Goal: Task Accomplishment & Management: Manage account settings

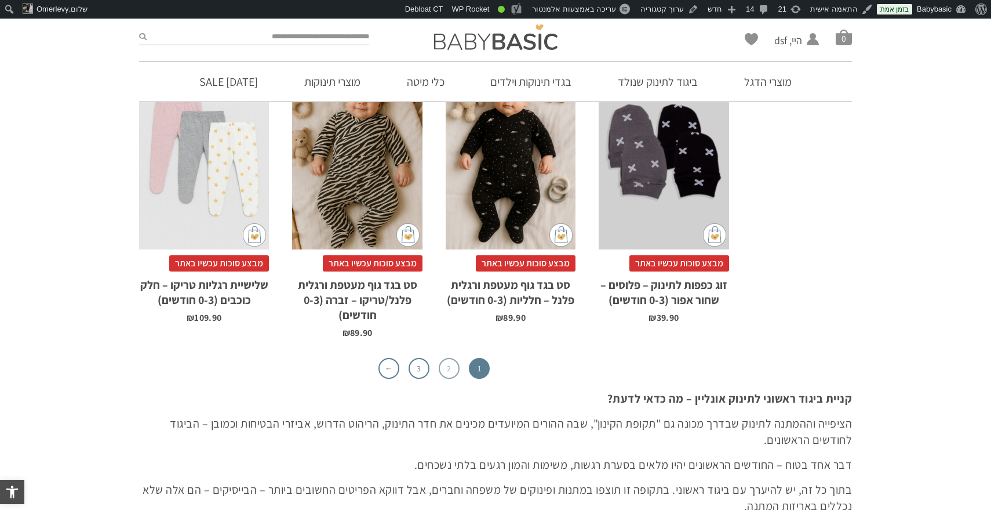
scroll to position [3766, 0]
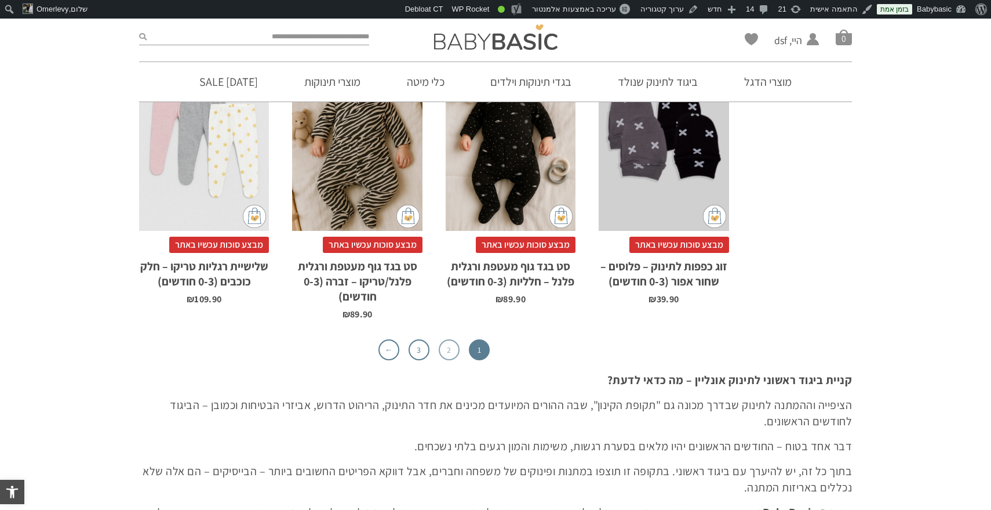
click at [448, 339] on link "2" at bounding box center [449, 349] width 21 height 21
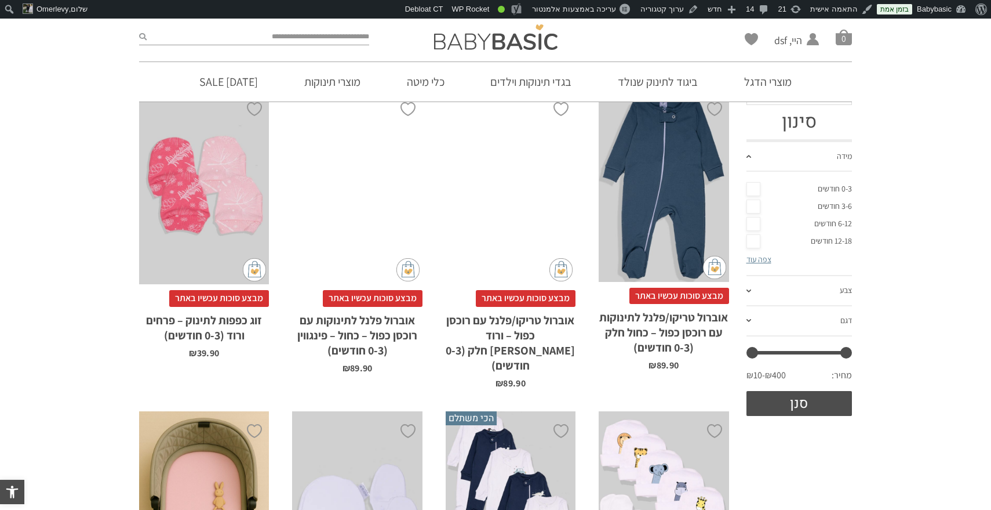
scroll to position [73, 0]
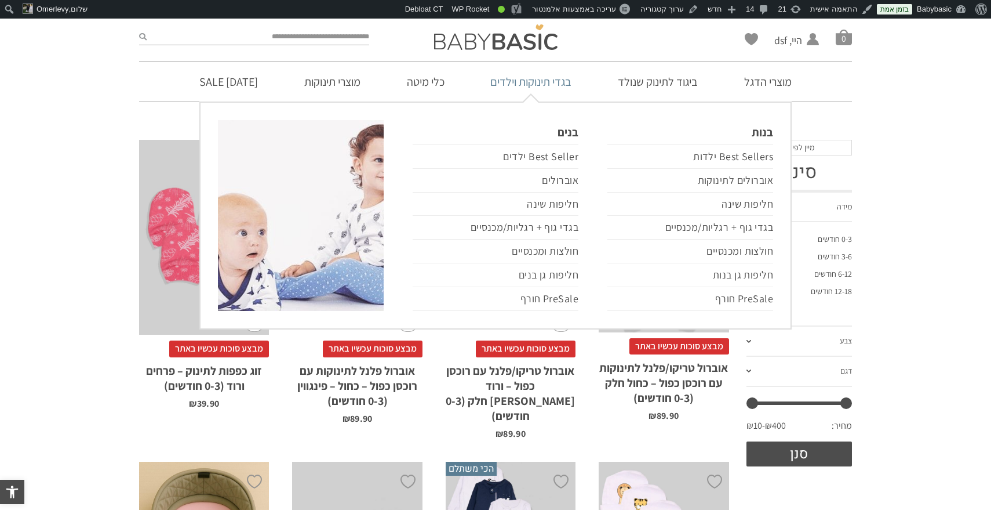
click at [546, 83] on link "בגדי תינוקות וילדים" at bounding box center [531, 81] width 116 height 39
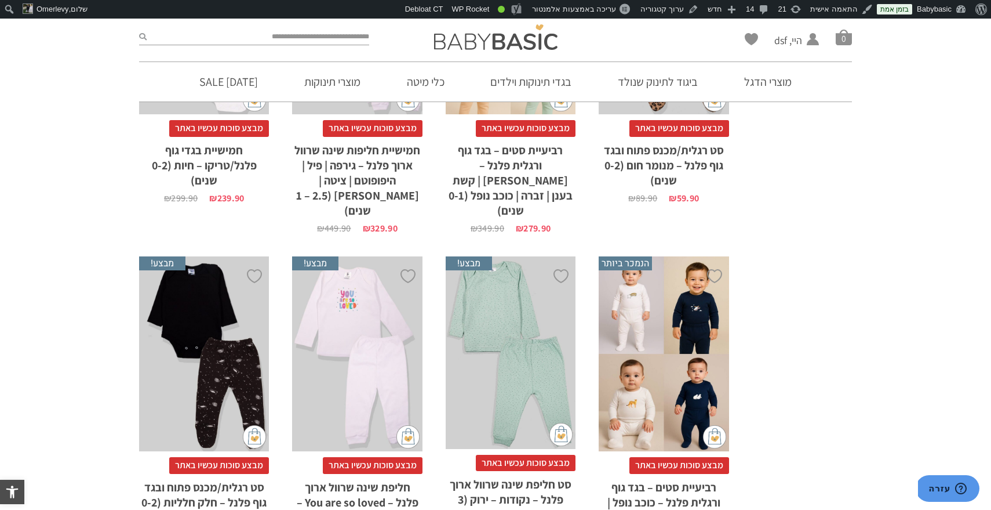
scroll to position [1180, 0]
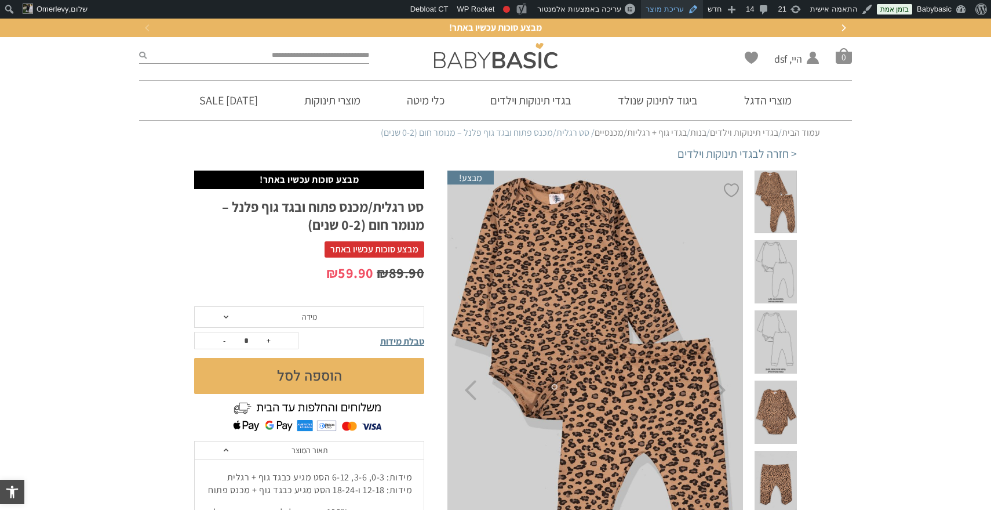
click at [670, 12] on link "עריכת מוצר" at bounding box center [672, 9] width 62 height 19
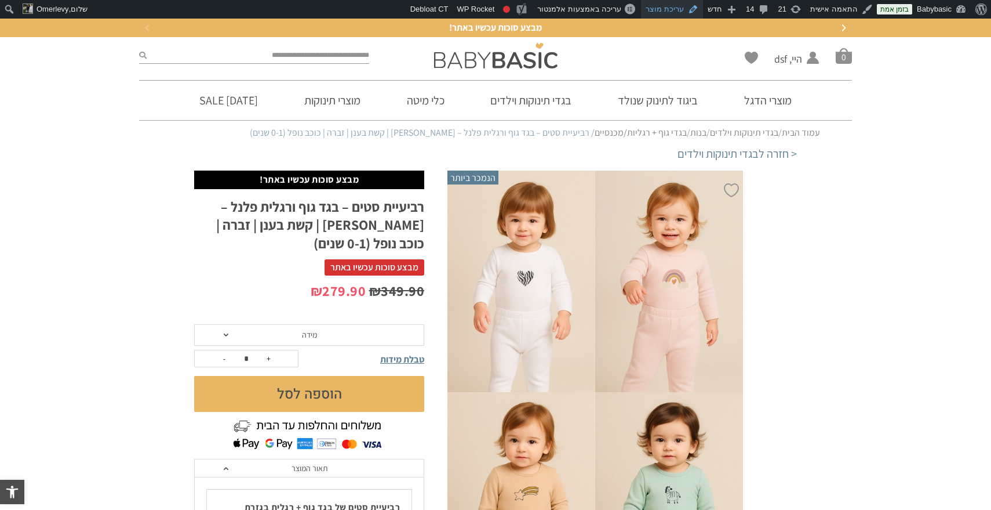
click at [670, 6] on link "עריכת מוצר" at bounding box center [672, 9] width 62 height 19
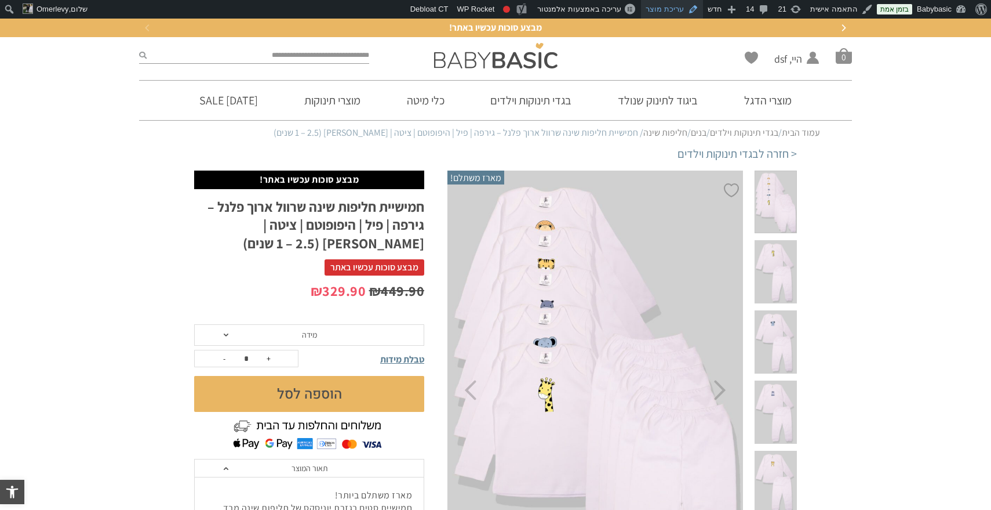
click at [679, 12] on link "עריכת מוצר" at bounding box center [672, 9] width 62 height 19
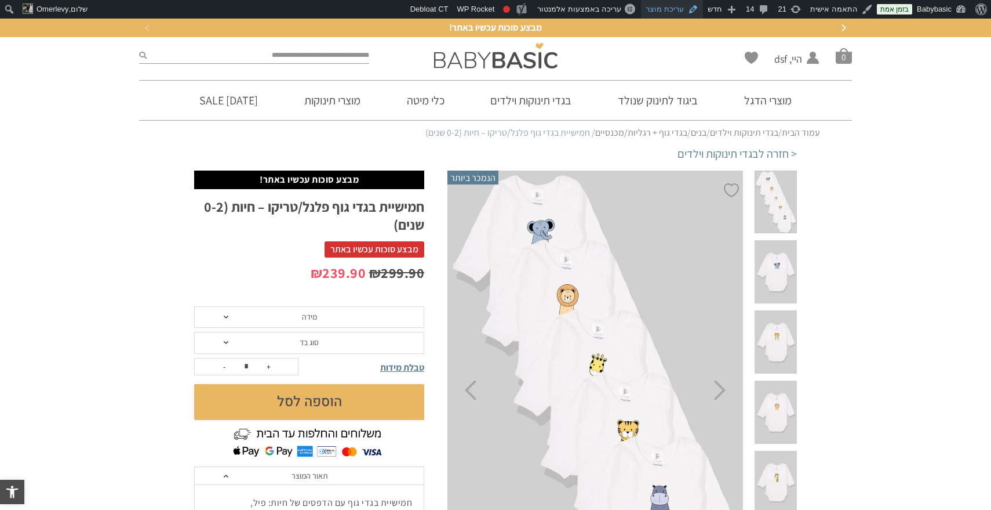
click at [677, 8] on link "עריכת מוצר" at bounding box center [672, 9] width 62 height 19
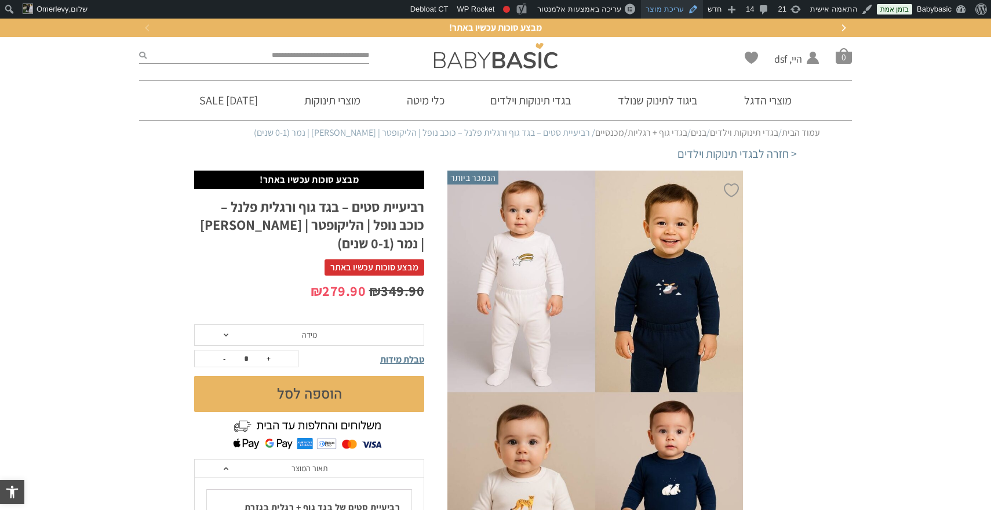
click at [693, 10] on link "עריכת מוצר" at bounding box center [672, 9] width 62 height 19
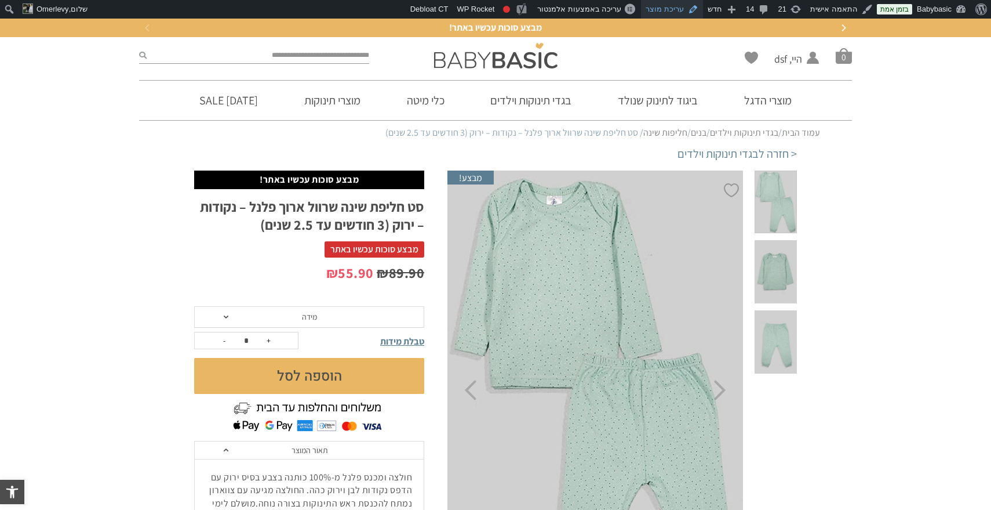
click at [672, 5] on link "עריכת מוצר" at bounding box center [672, 9] width 62 height 19
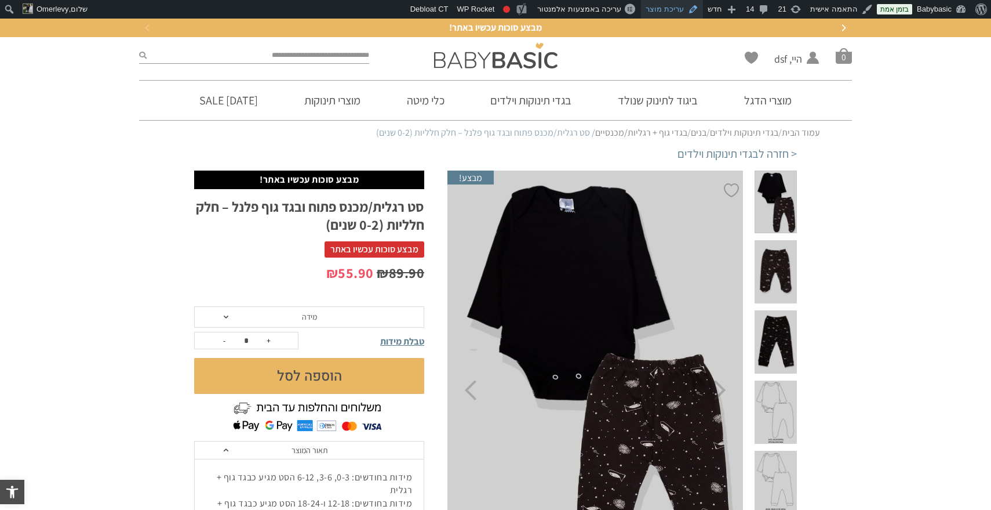
click at [675, 13] on link "עריכת מוצר" at bounding box center [672, 9] width 62 height 19
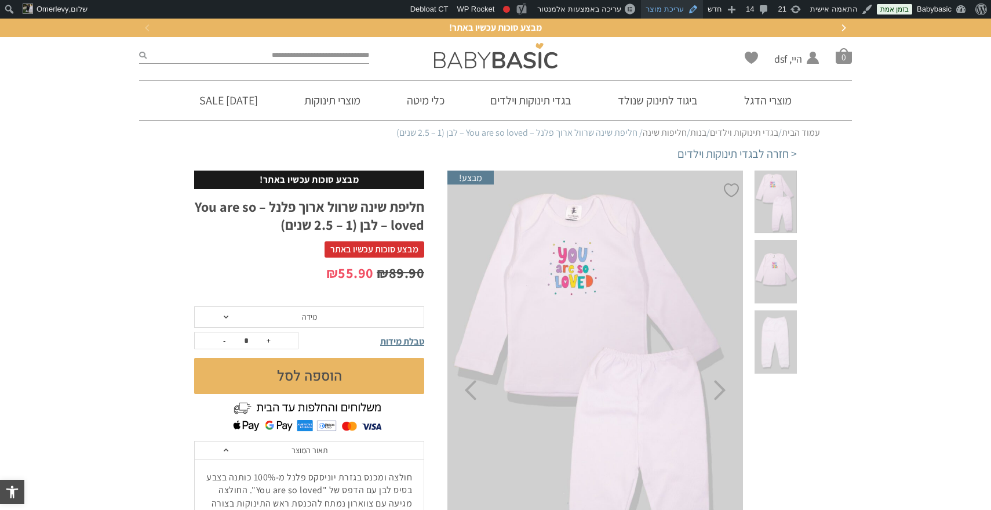
click at [672, 5] on link "עריכת מוצר" at bounding box center [672, 9] width 62 height 19
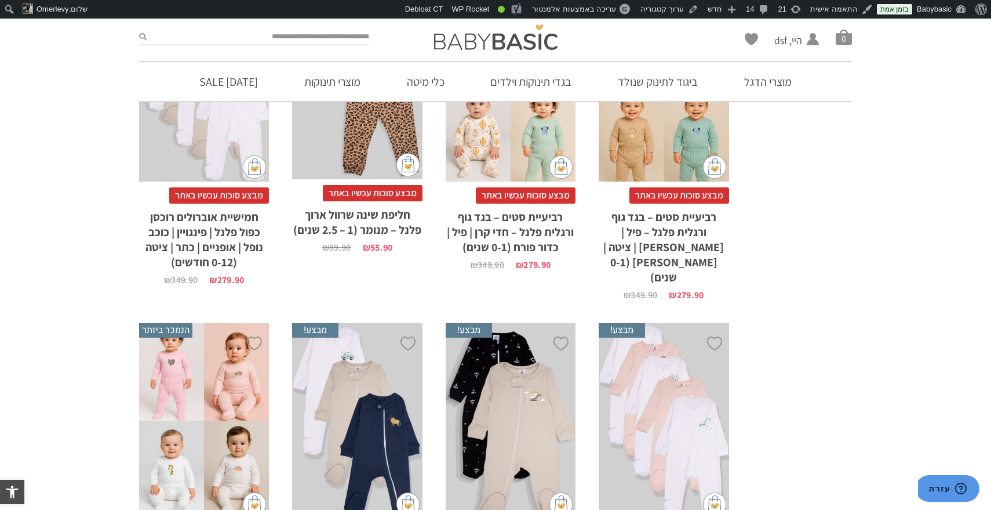
scroll to position [1958, 0]
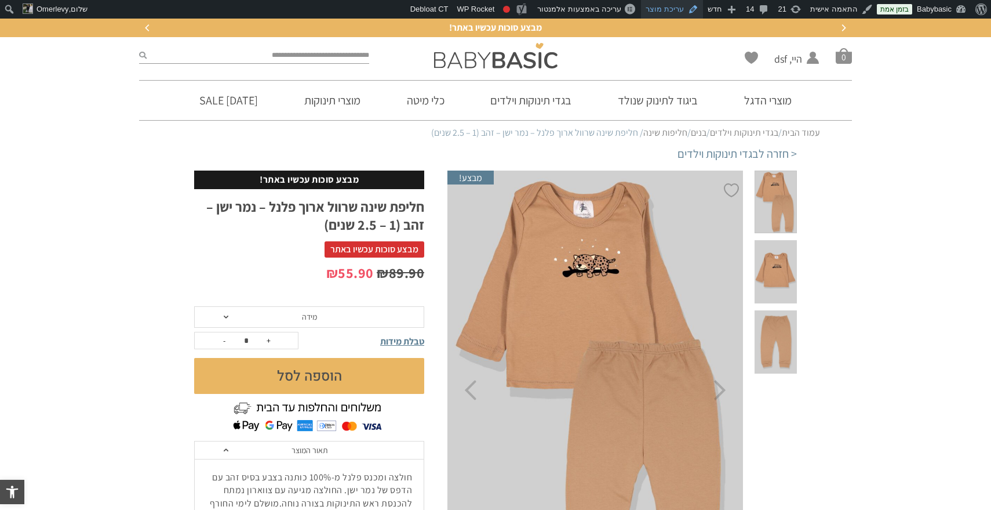
click at [663, 11] on link "עריכת מוצר" at bounding box center [672, 9] width 62 height 19
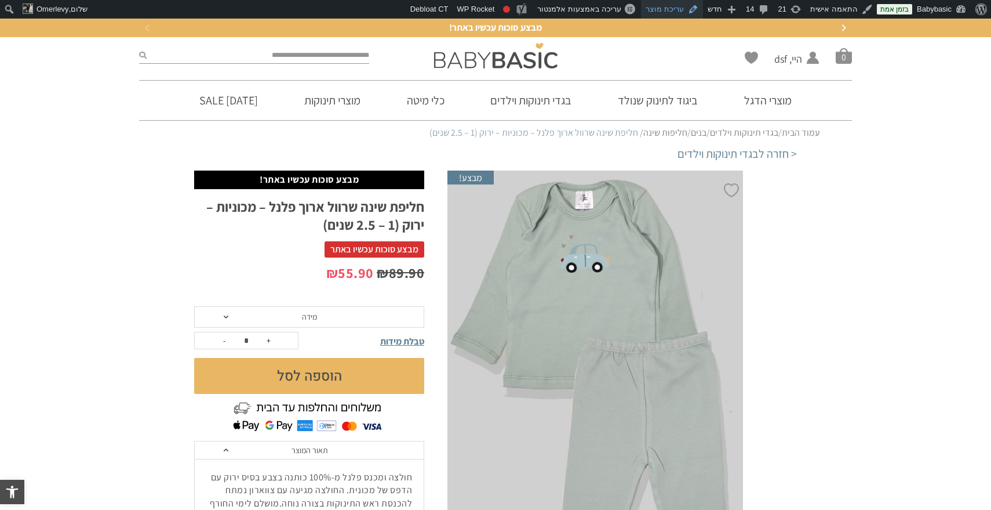
click at [683, 6] on link "עריכת מוצר" at bounding box center [672, 9] width 62 height 19
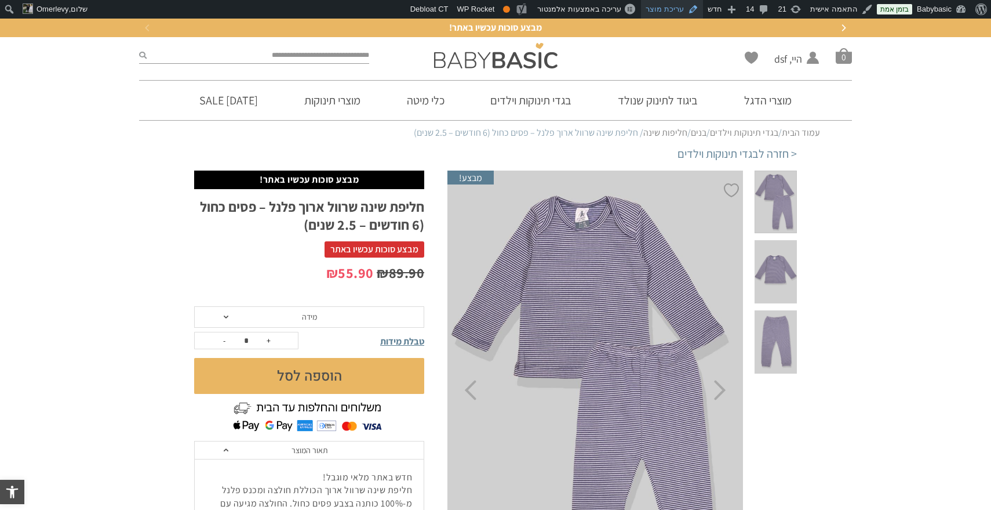
click at [681, 7] on link "עריכת מוצר" at bounding box center [672, 9] width 62 height 19
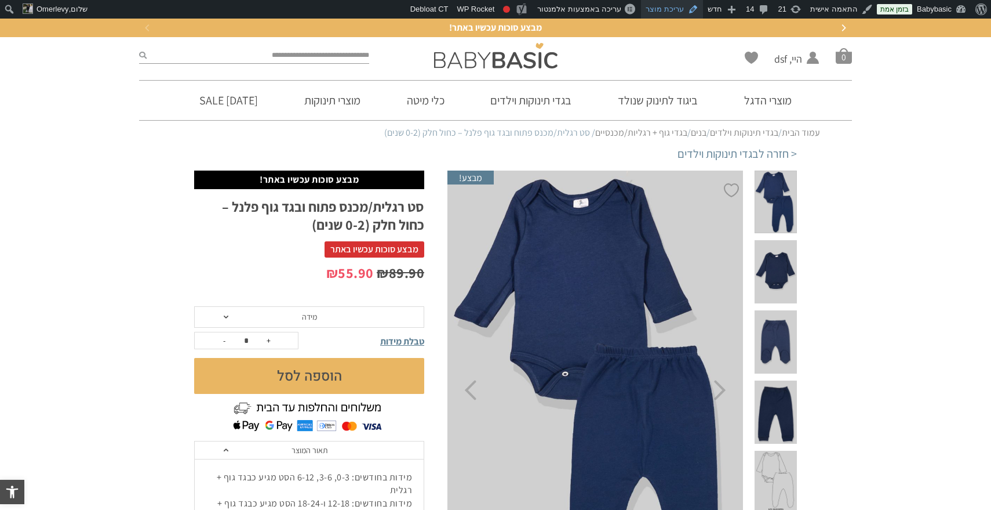
click at [675, 1] on link "עריכת מוצר" at bounding box center [672, 9] width 62 height 19
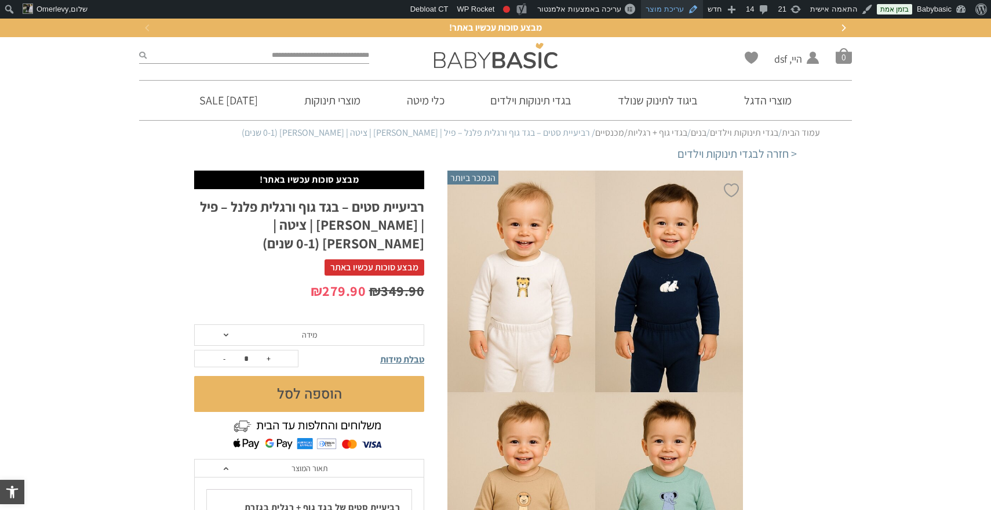
click at [678, 5] on link "עריכת מוצר" at bounding box center [672, 9] width 62 height 19
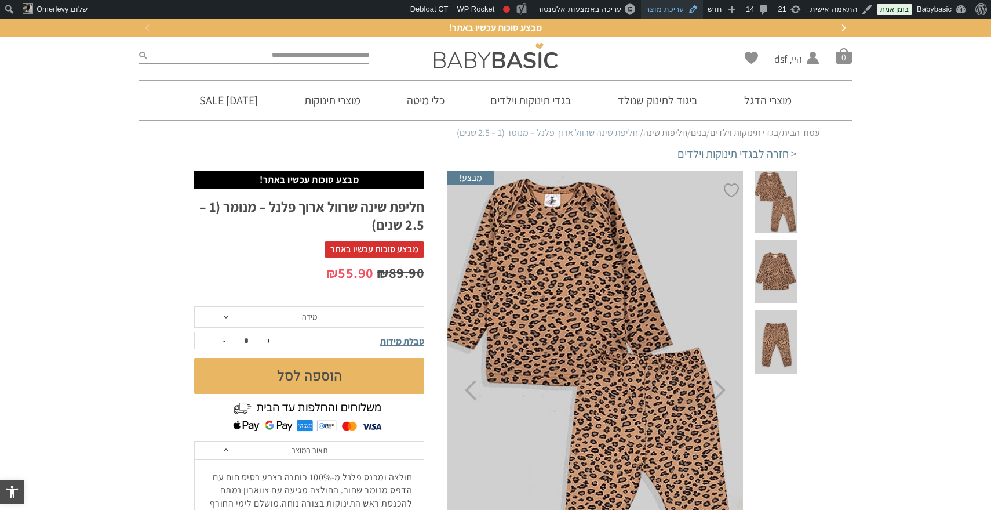
click at [685, 6] on link "עריכת מוצר" at bounding box center [672, 9] width 62 height 19
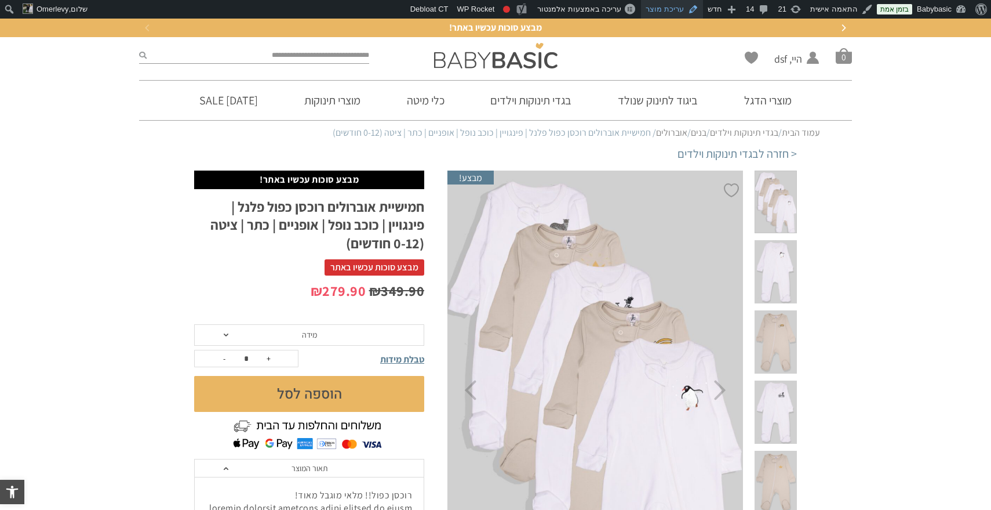
click at [681, 5] on link "עריכת מוצר" at bounding box center [672, 9] width 62 height 19
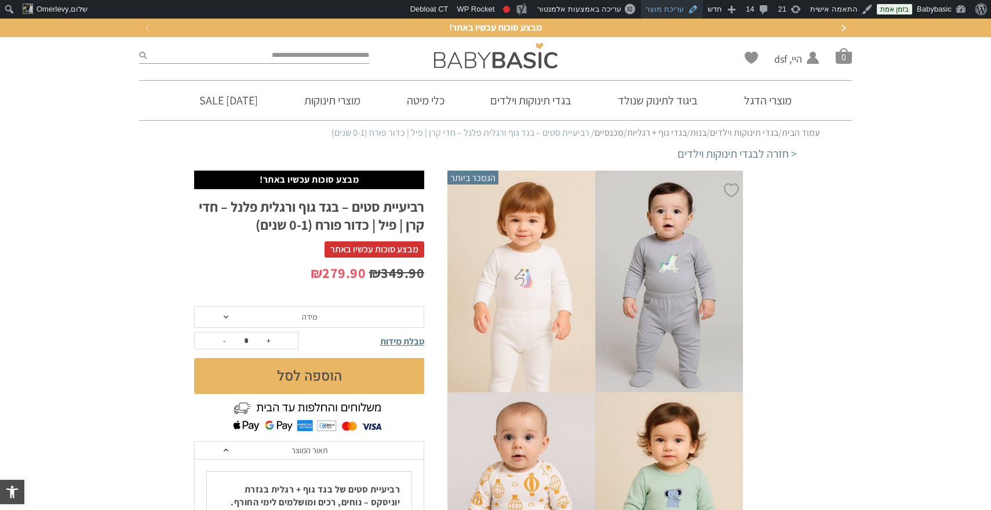
click at [681, 11] on link "עריכת מוצר" at bounding box center [672, 9] width 62 height 19
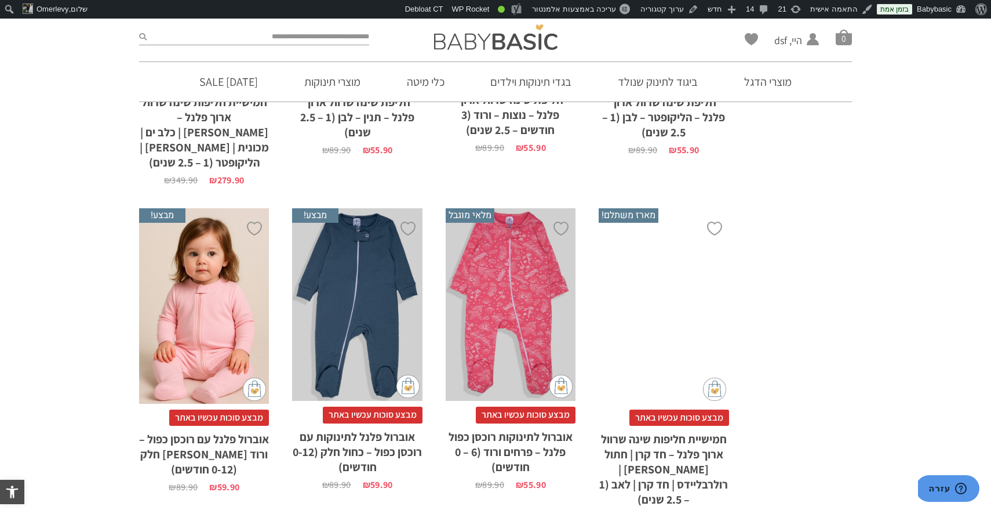
scroll to position [2723, 0]
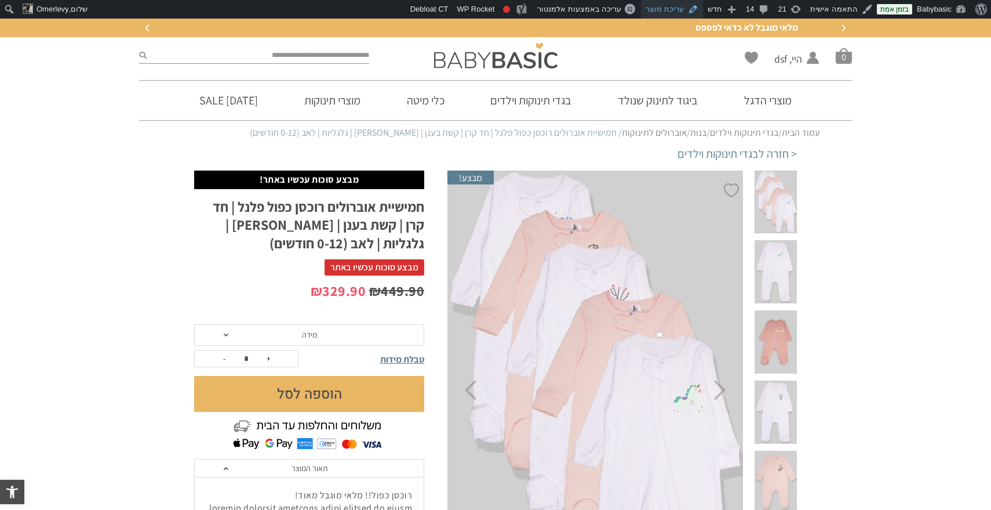
click at [677, 5] on link "עריכת מוצר" at bounding box center [672, 9] width 62 height 19
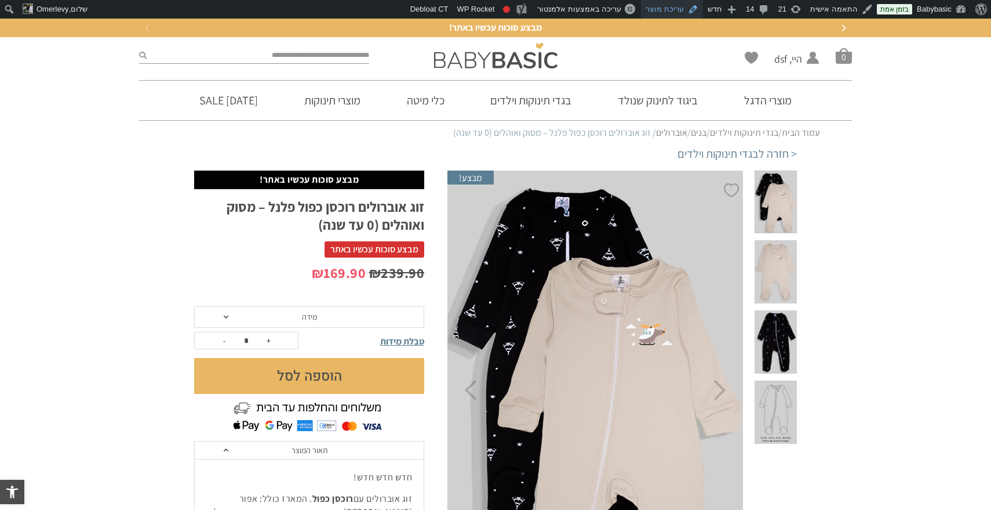
click at [681, 14] on link "עריכת מוצר" at bounding box center [672, 9] width 62 height 19
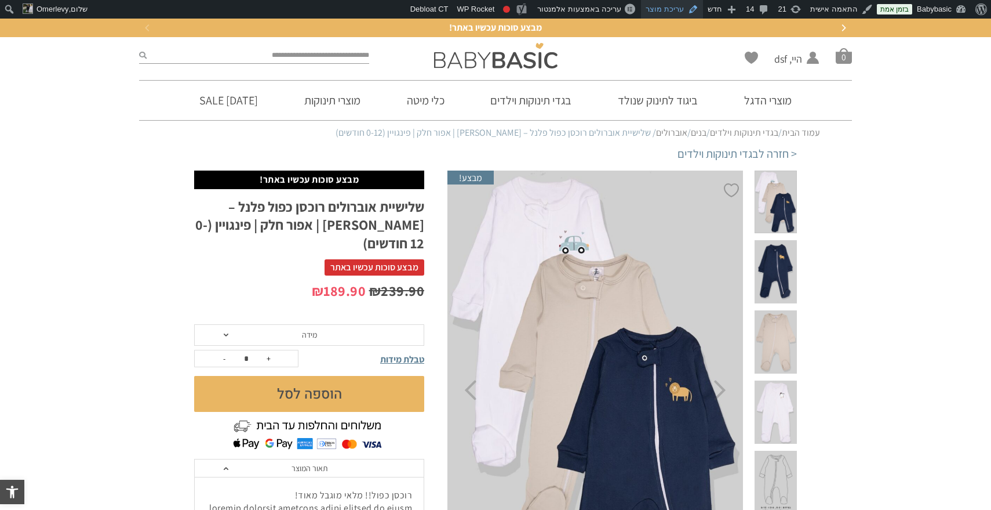
click at [668, 8] on link "עריכת מוצר" at bounding box center [672, 9] width 62 height 19
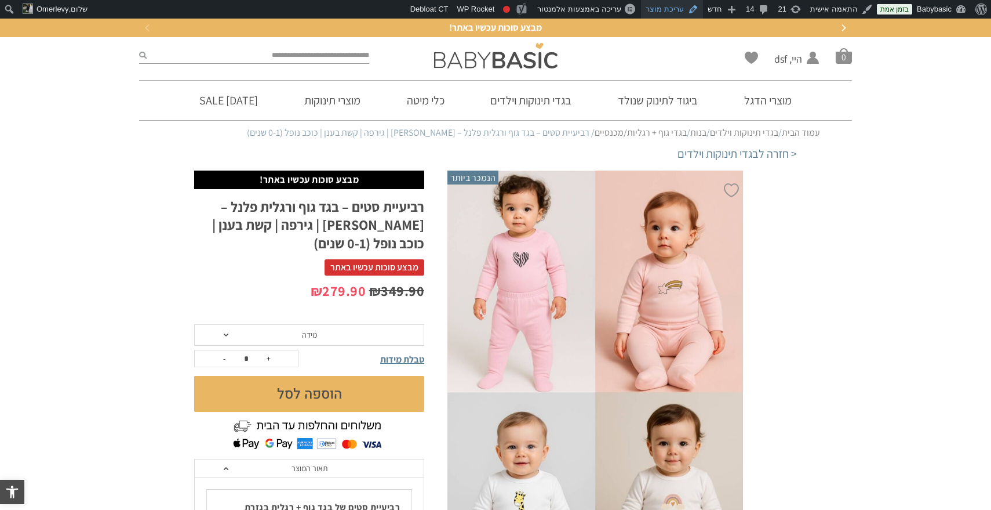
click at [681, 9] on link "עריכת מוצר" at bounding box center [672, 9] width 62 height 19
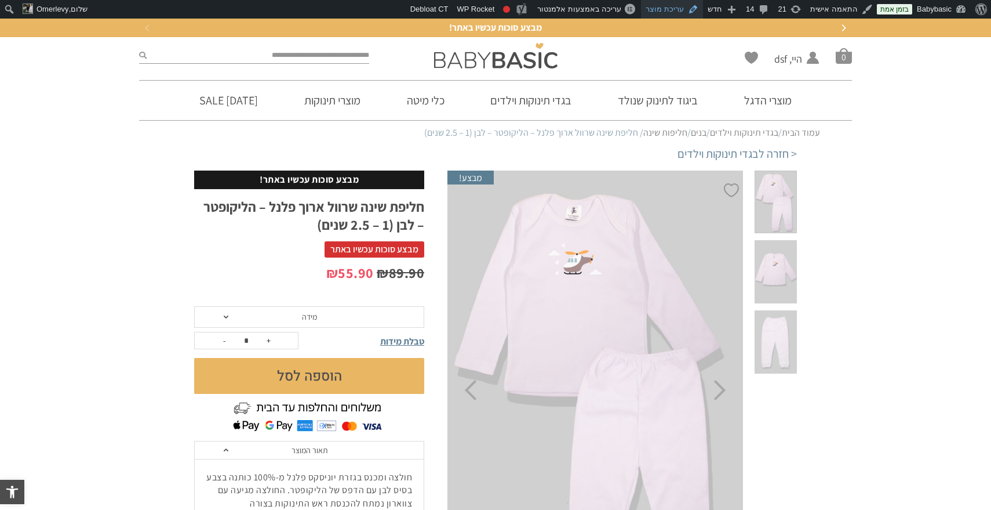
click at [677, 8] on link "עריכת מוצר" at bounding box center [672, 9] width 62 height 19
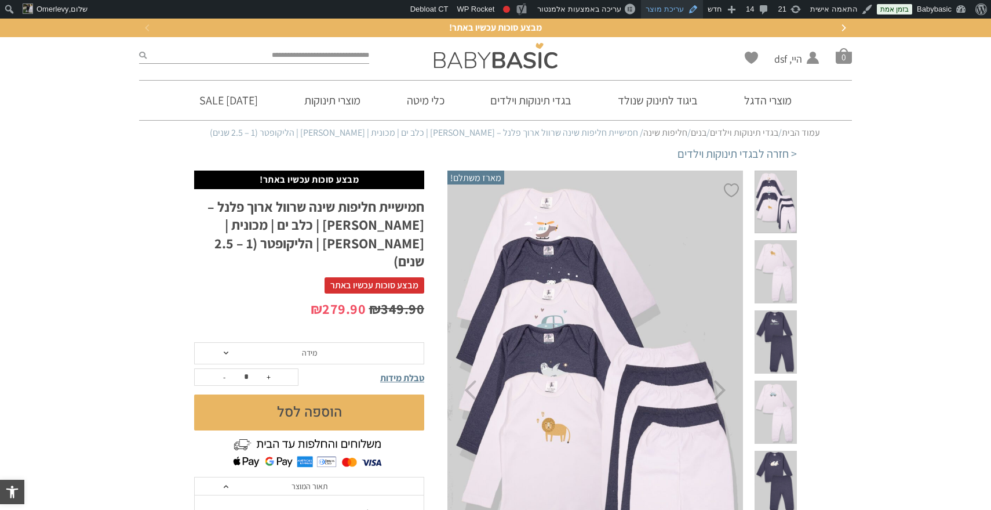
click at [677, 10] on link "עריכת מוצר" at bounding box center [672, 9] width 62 height 19
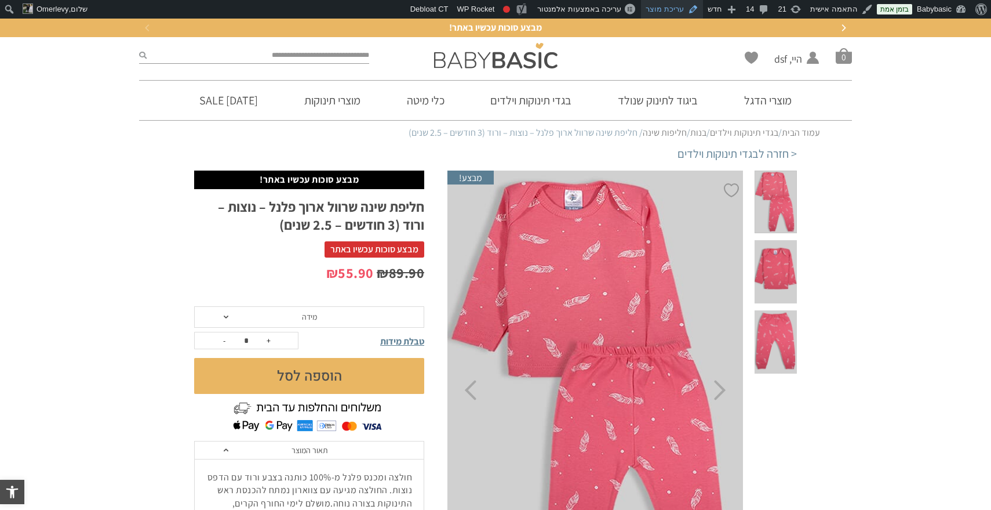
click at [686, 8] on link "עריכת מוצר" at bounding box center [672, 9] width 62 height 19
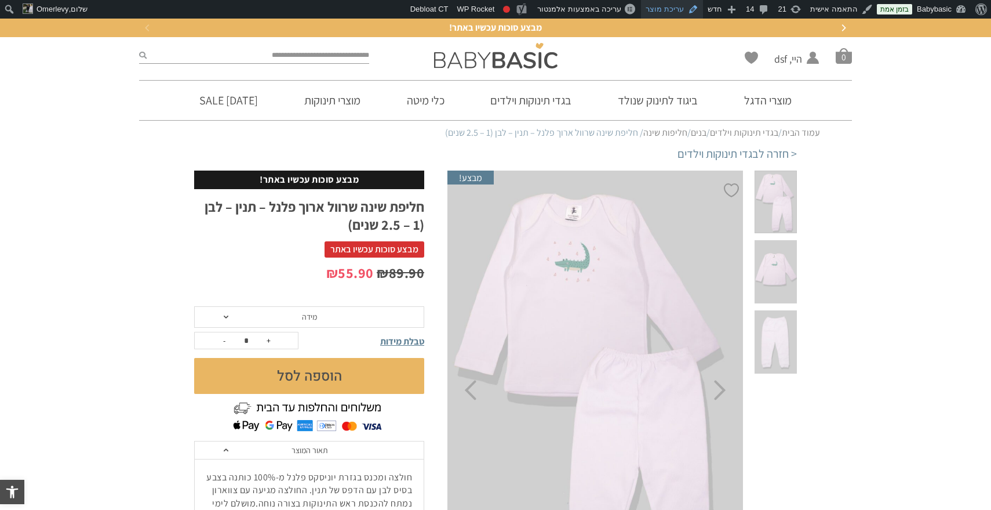
click at [673, 8] on link "עריכת מוצר" at bounding box center [672, 9] width 62 height 19
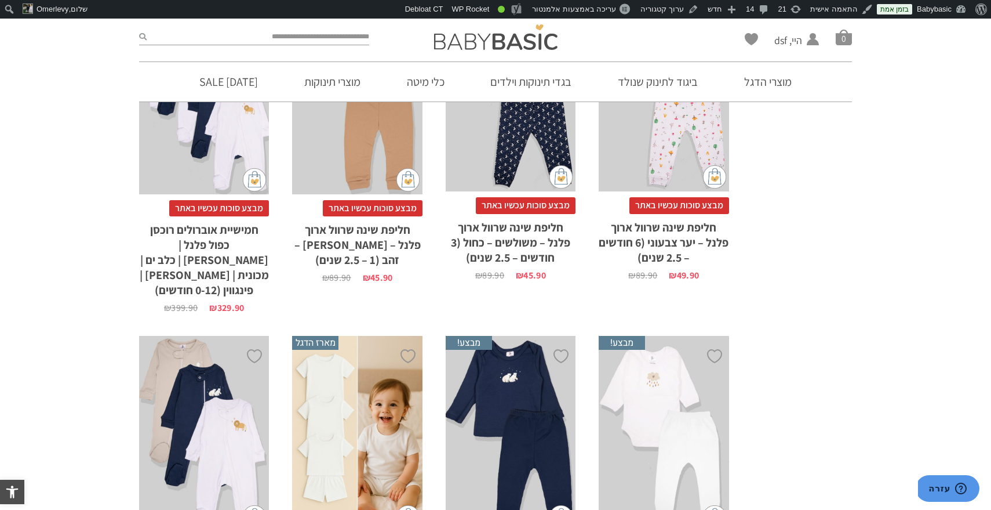
scroll to position [3585, 0]
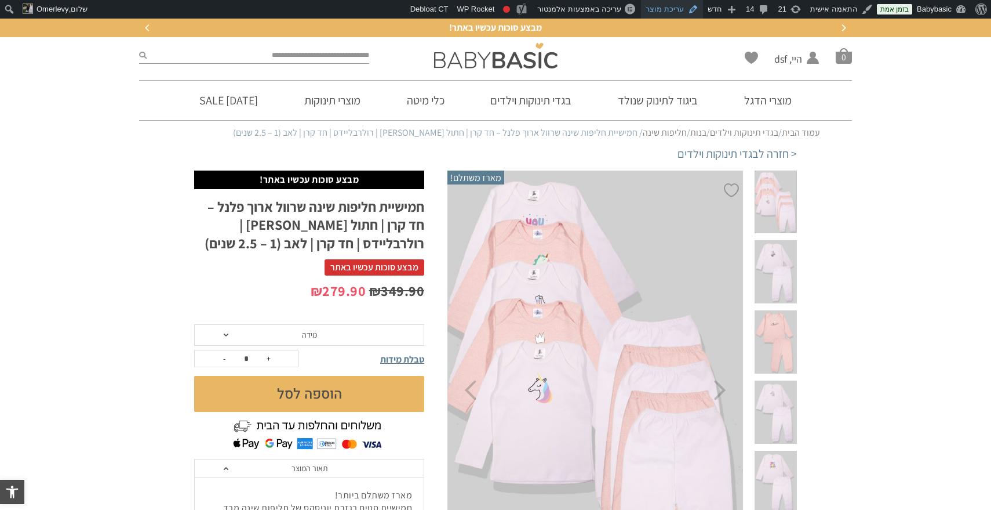
click at [686, 13] on link "עריכת מוצר" at bounding box center [672, 9] width 62 height 19
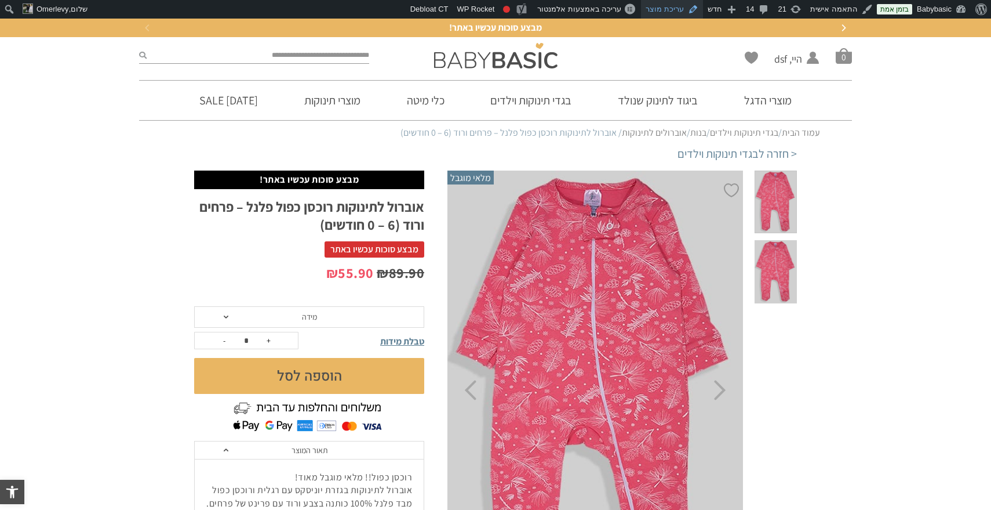
click at [685, 5] on link "עריכת מוצר" at bounding box center [672, 9] width 62 height 19
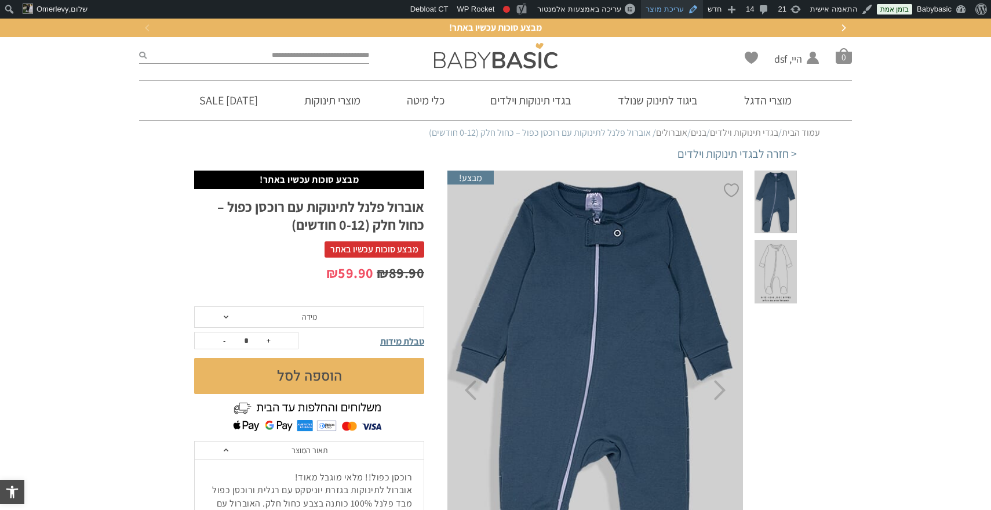
click at [680, 9] on link "עריכת מוצר" at bounding box center [672, 9] width 62 height 19
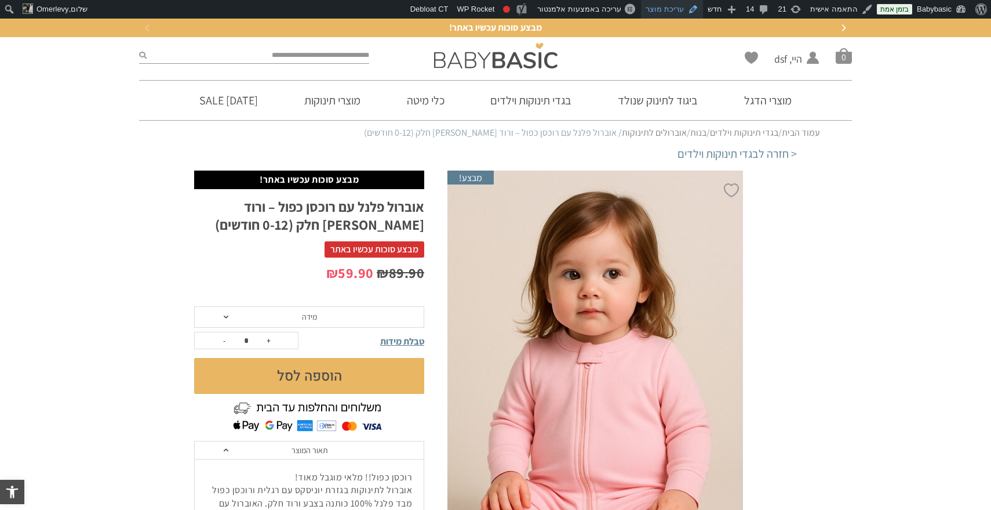
click at [686, 10] on link "עריכת מוצר" at bounding box center [672, 9] width 62 height 19
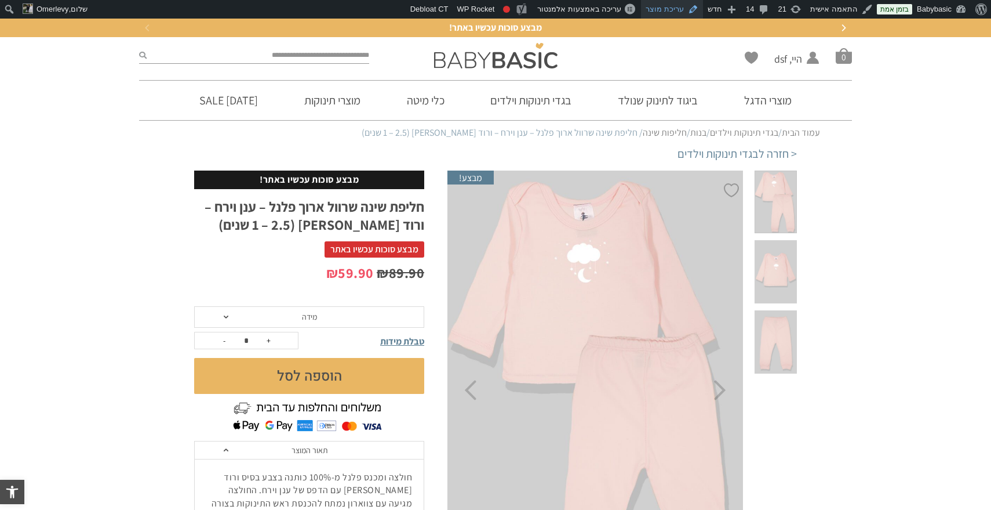
click at [683, 12] on link "עריכת מוצר" at bounding box center [672, 9] width 62 height 19
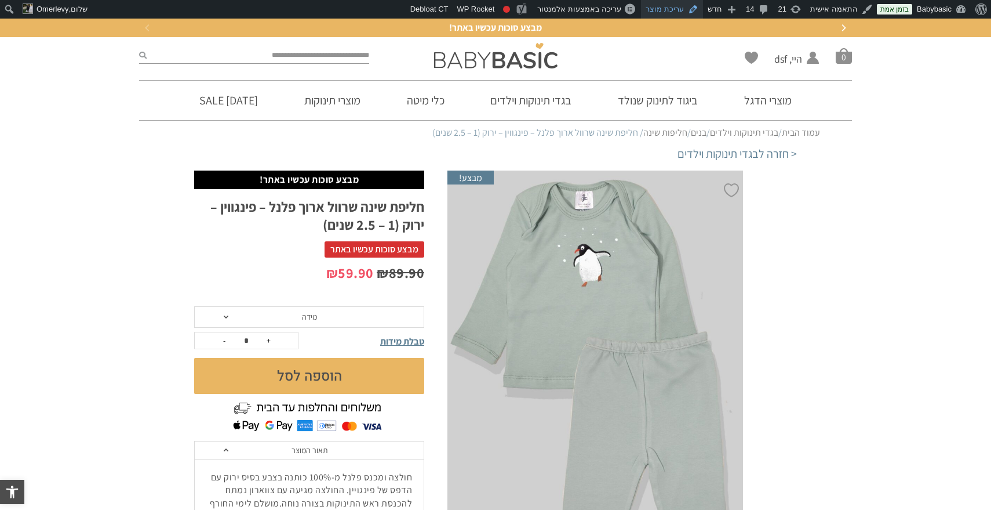
click at [682, 6] on link "עריכת מוצר" at bounding box center [672, 9] width 62 height 19
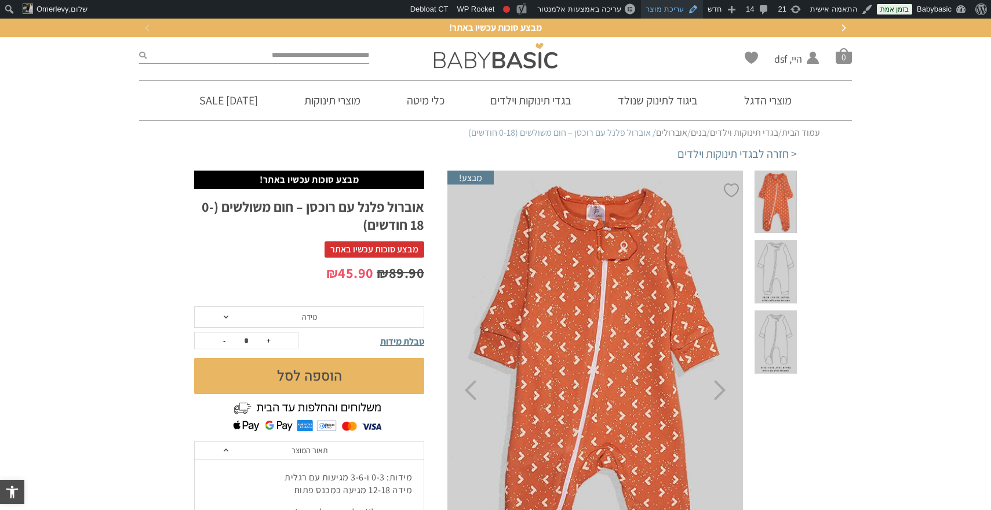
click at [682, 13] on link "עריכת מוצר" at bounding box center [672, 9] width 62 height 19
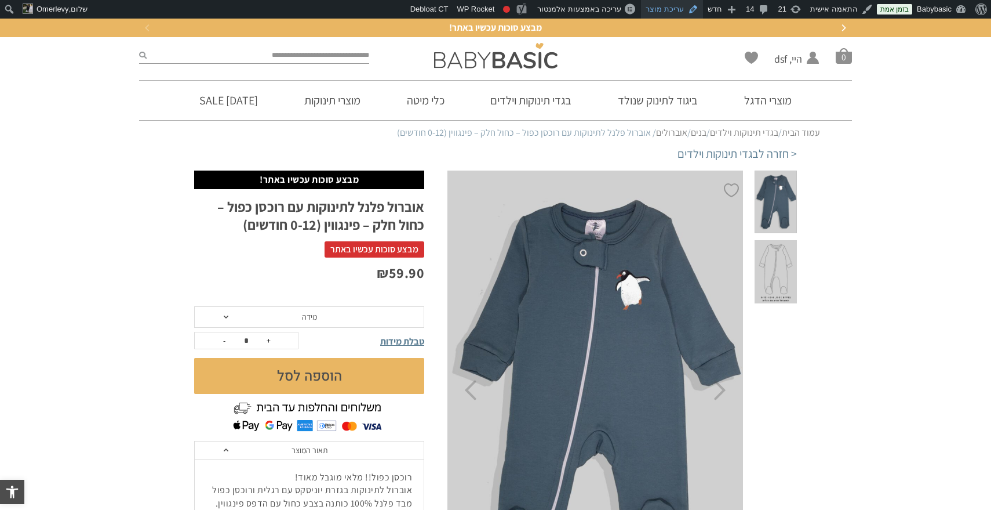
click at [661, 9] on link "עריכת מוצר" at bounding box center [672, 9] width 62 height 19
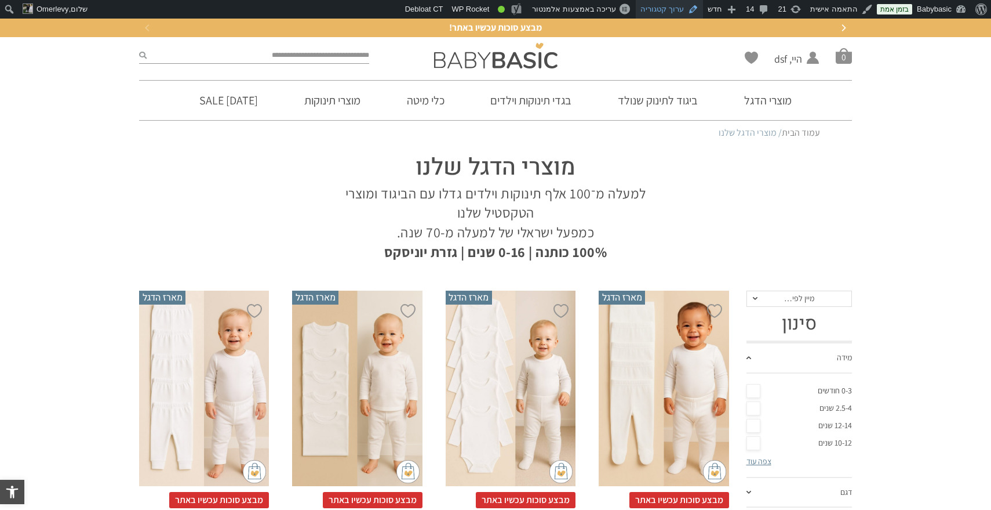
click at [680, 10] on link "ערוך קטגוריה" at bounding box center [669, 9] width 67 height 19
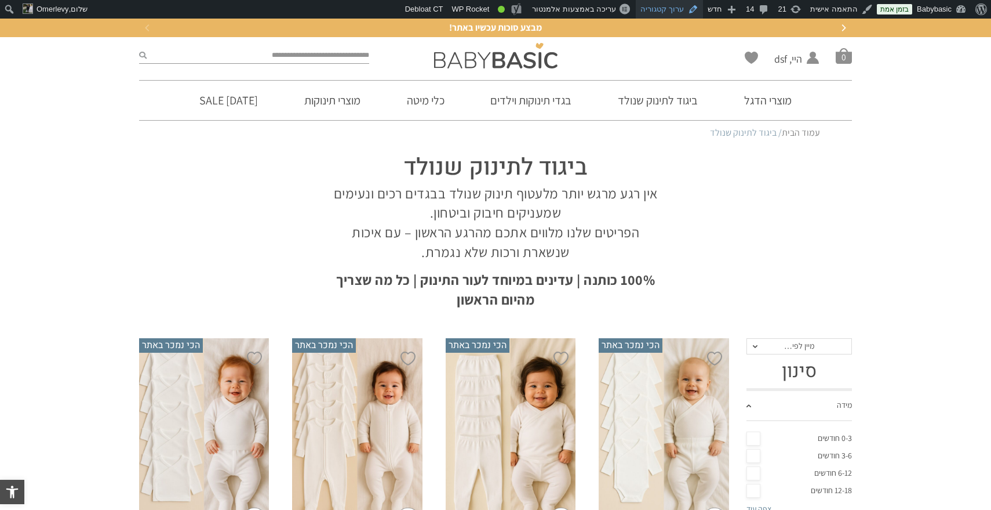
click at [668, 10] on link "ערוך קטגוריה" at bounding box center [669, 9] width 67 height 19
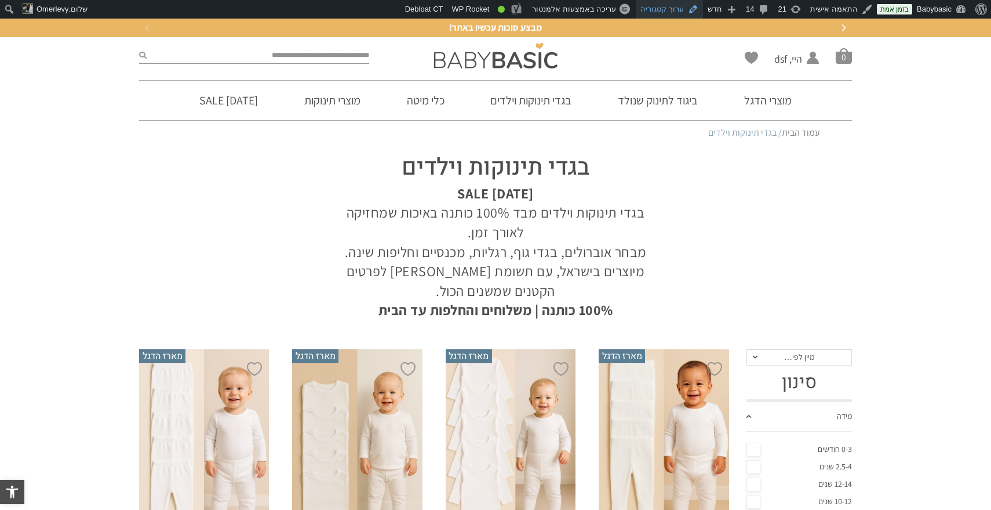
click at [672, 7] on link "ערוך קטגוריה" at bounding box center [669, 9] width 67 height 19
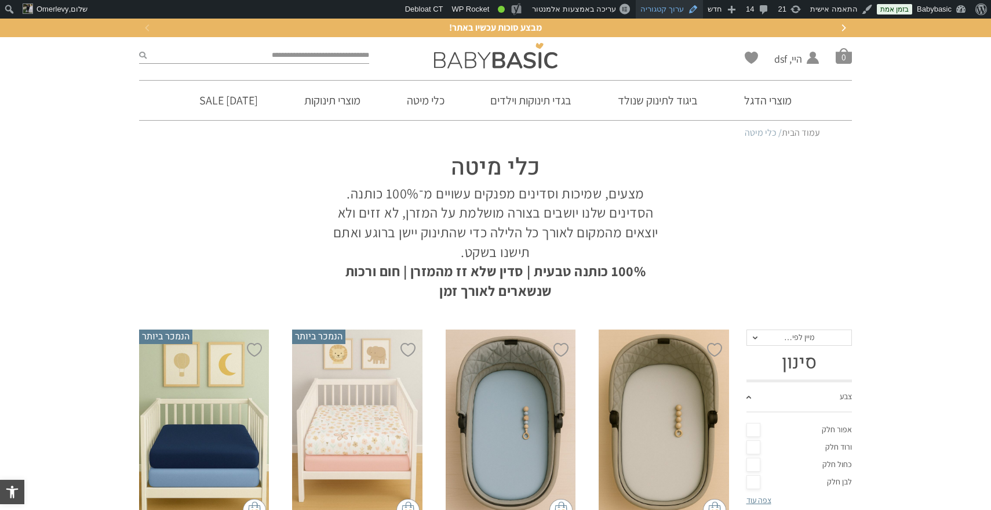
click at [671, 10] on link "ערוך קטגוריה" at bounding box center [669, 9] width 67 height 19
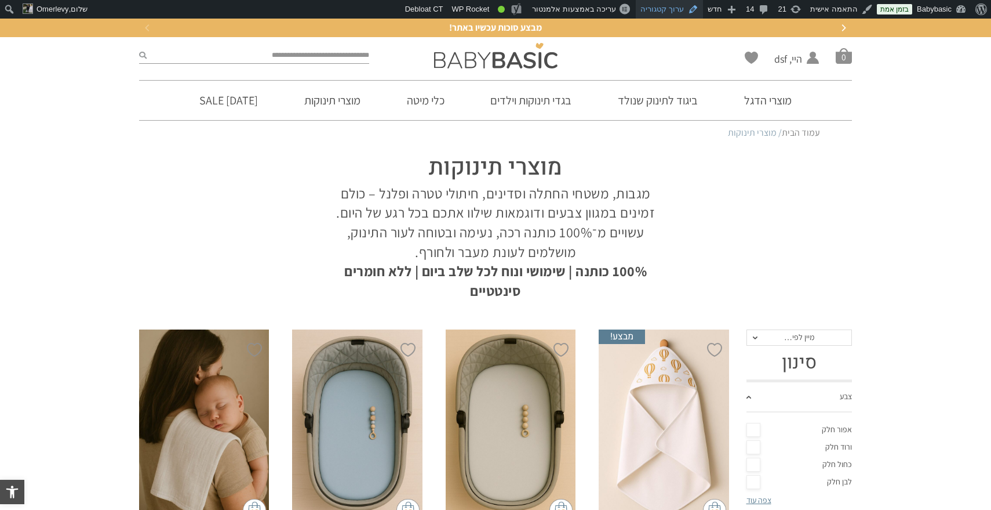
click at [674, 10] on link "ערוך קטגוריה" at bounding box center [669, 9] width 67 height 19
